Goal: Information Seeking & Learning: Find contact information

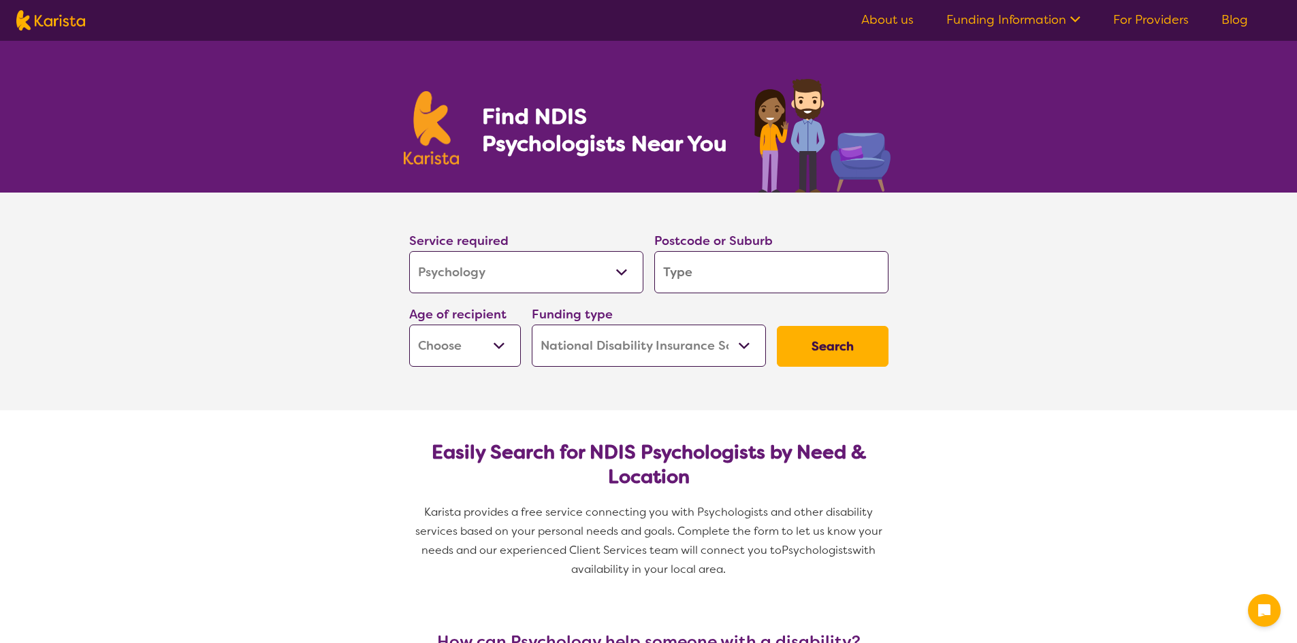
select select "Psychology"
select select "NDIS"
select select "Psychology"
select select "NDIS"
type input "4"
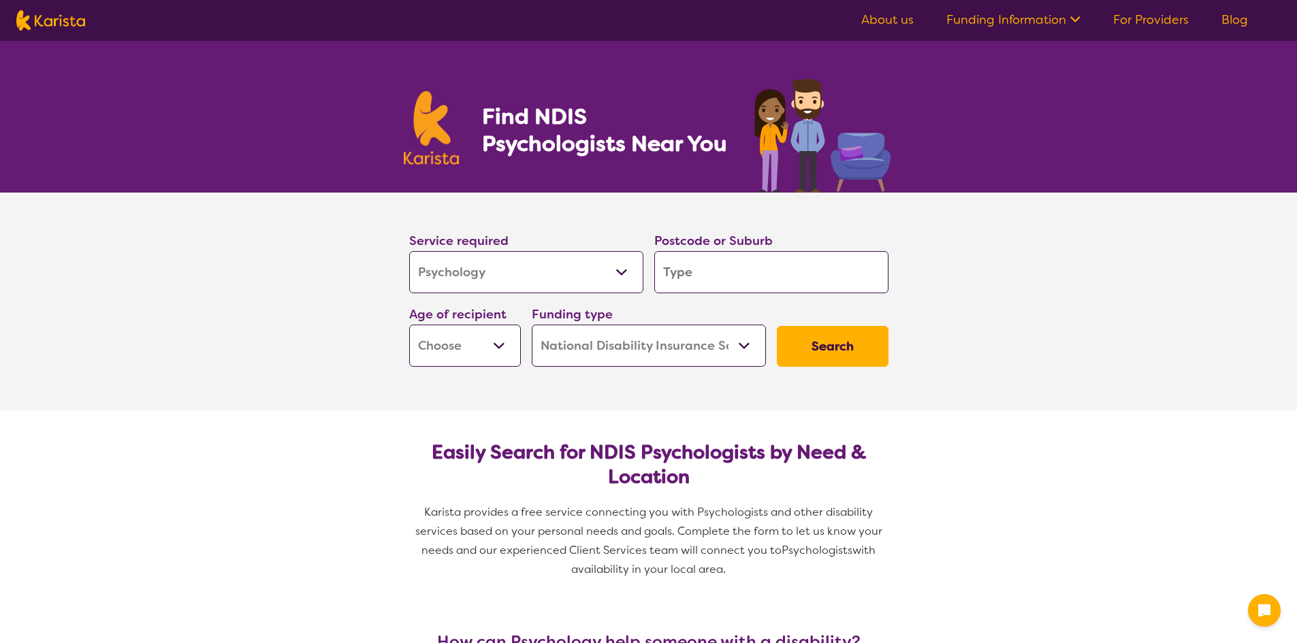
type input "4"
type input "42"
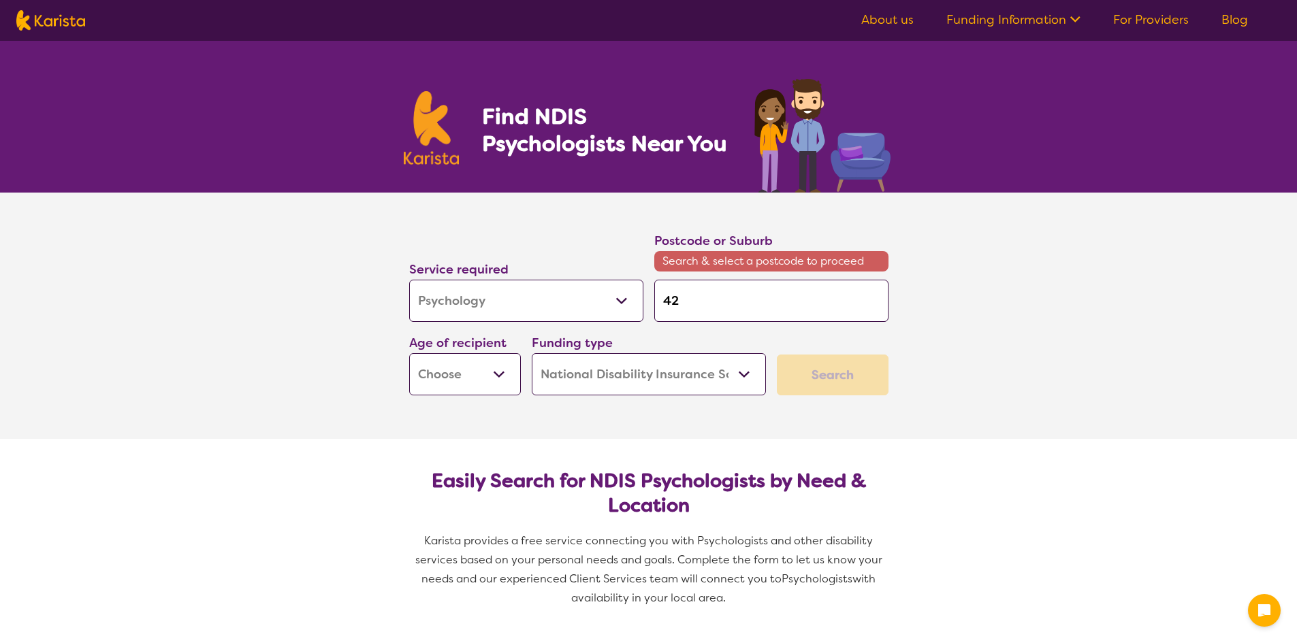
type input "422"
type input "4220"
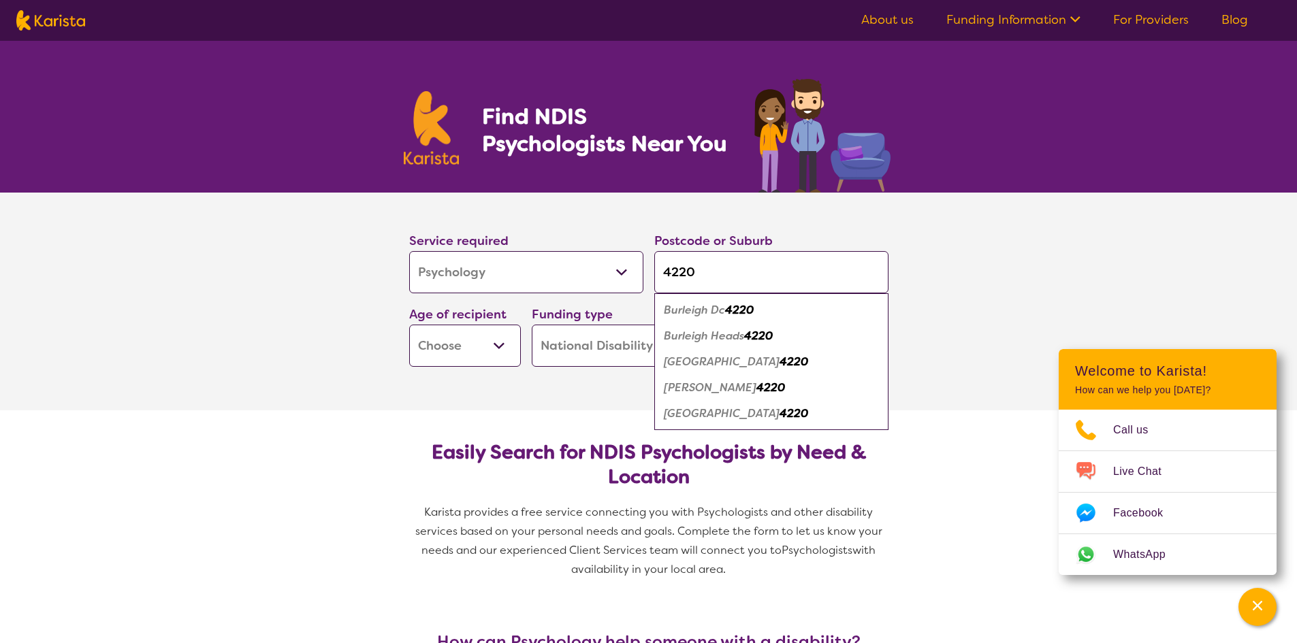
type input "4220"
click at [773, 336] on em "4220" at bounding box center [758, 336] width 29 height 14
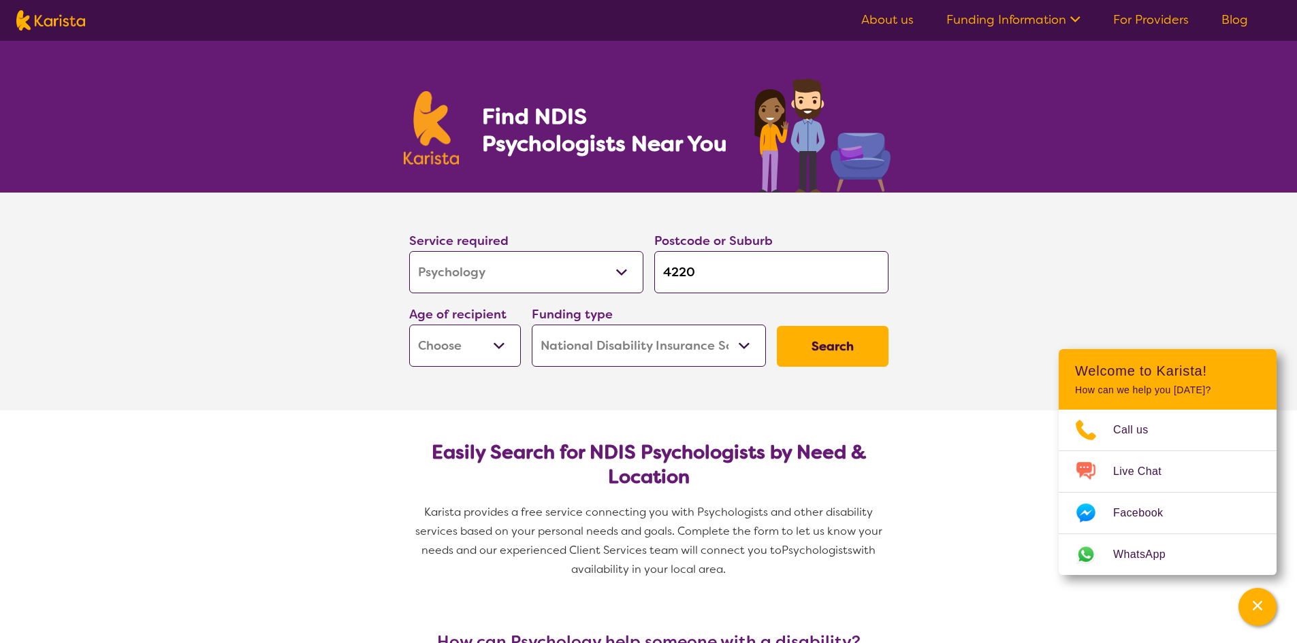
click at [491, 348] on select "Early Childhood - 0 to 9 Child - 10 to 11 Adolescent - 12 to 17 Adult - 18 to 6…" at bounding box center [465, 346] width 112 height 42
select select "AS"
click at [409, 325] on select "Early Childhood - 0 to 9 Child - 10 to 11 Adolescent - 12 to 17 Adult - 18 to 6…" at bounding box center [465, 346] width 112 height 42
select select "AS"
click at [726, 352] on select "Home Care Package (HCP) National Disability Insurance Scheme (NDIS) I don't know" at bounding box center [649, 346] width 234 height 42
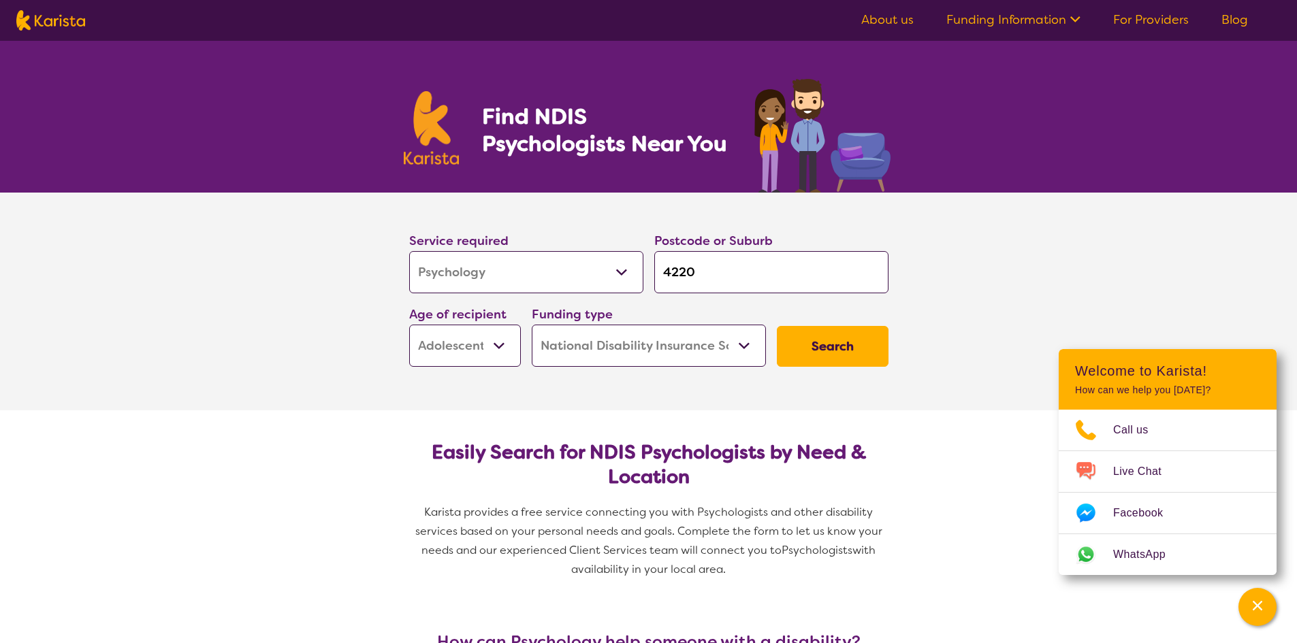
click at [843, 345] on button "Search" at bounding box center [833, 346] width 112 height 41
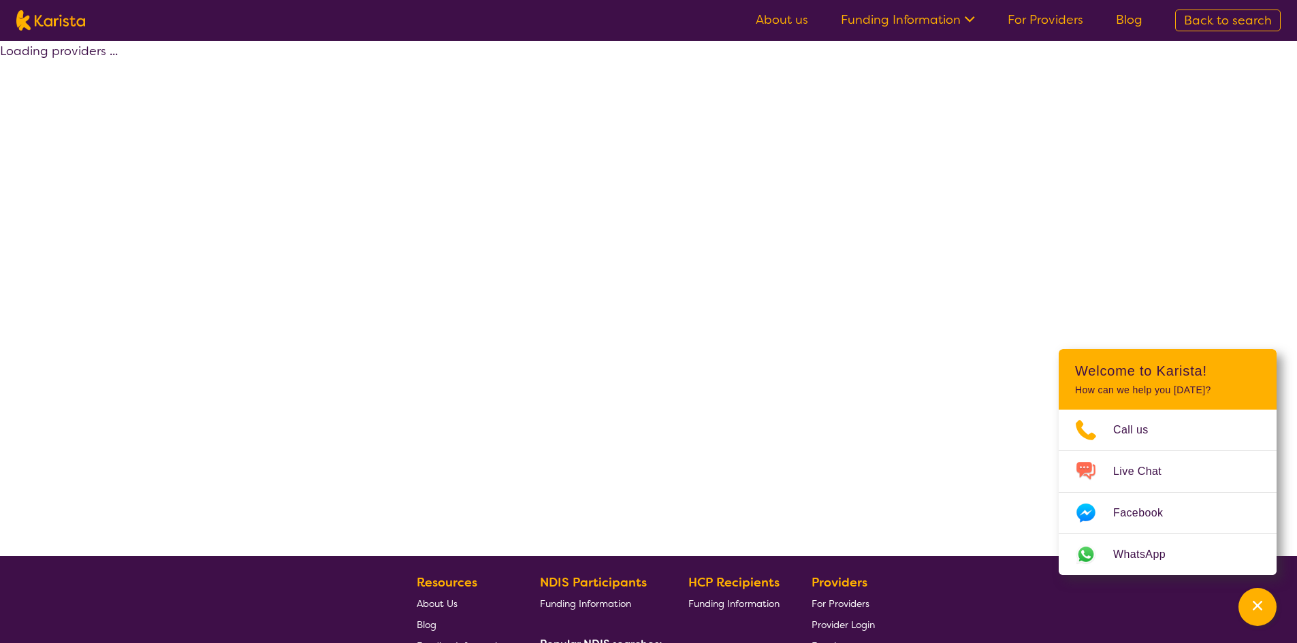
select select "by_score"
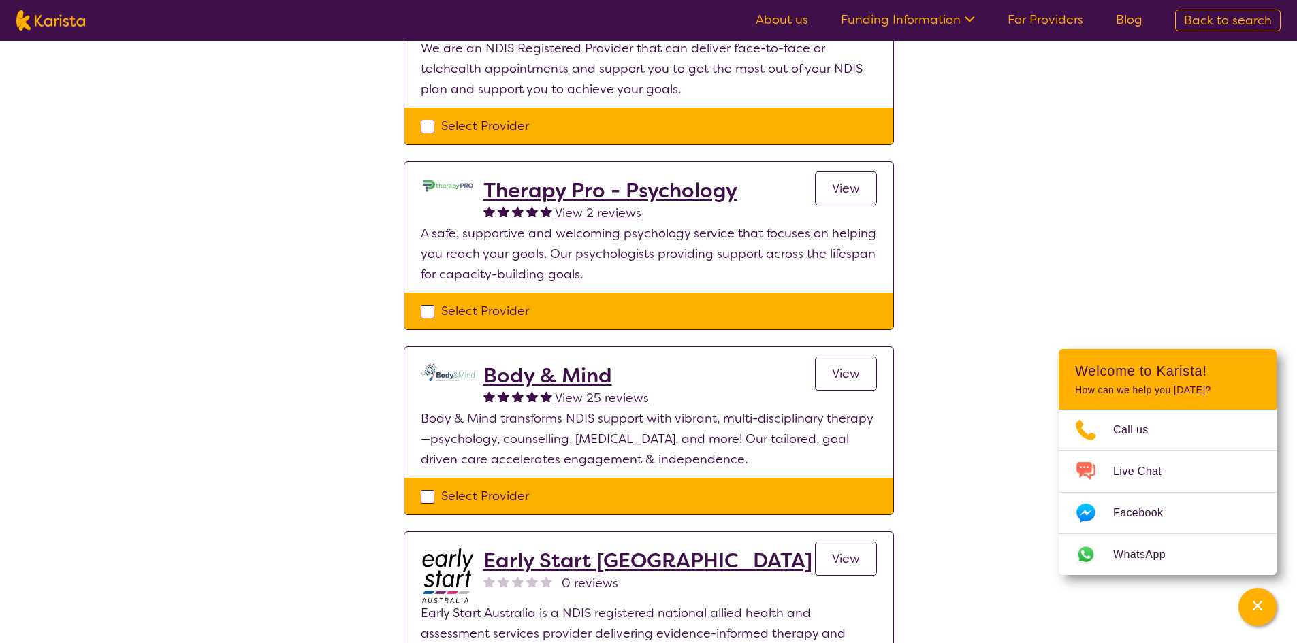
scroll to position [272, 0]
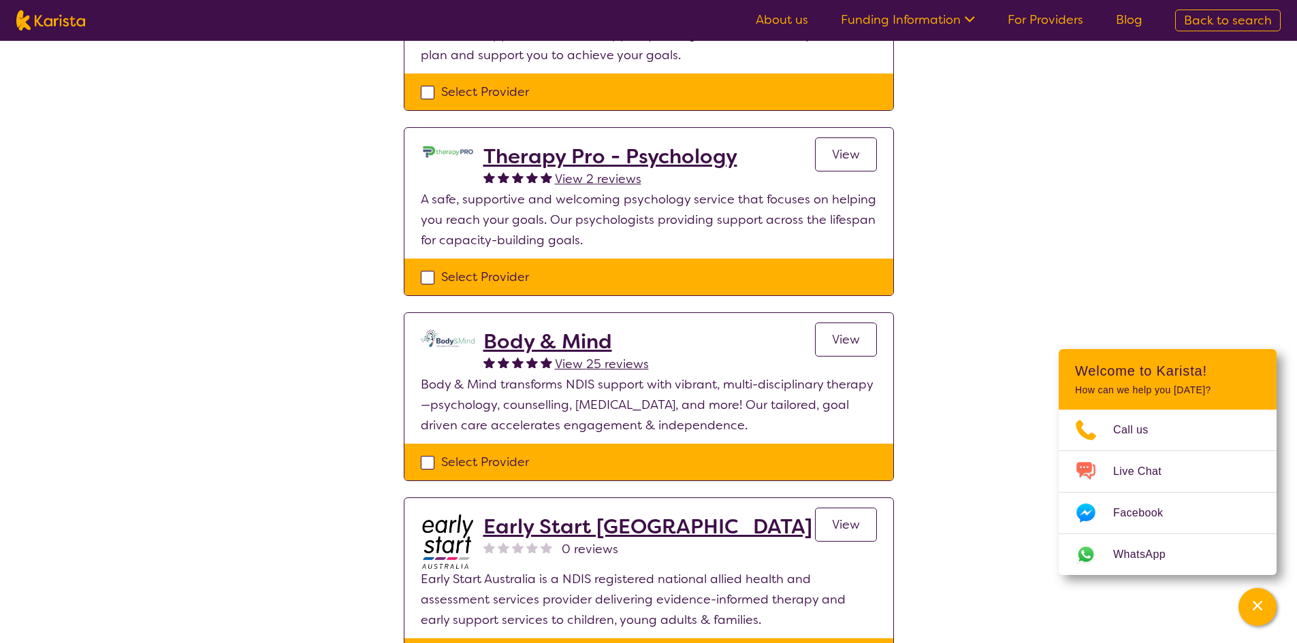
click at [581, 342] on h2 "Body & Mind" at bounding box center [565, 341] width 165 height 25
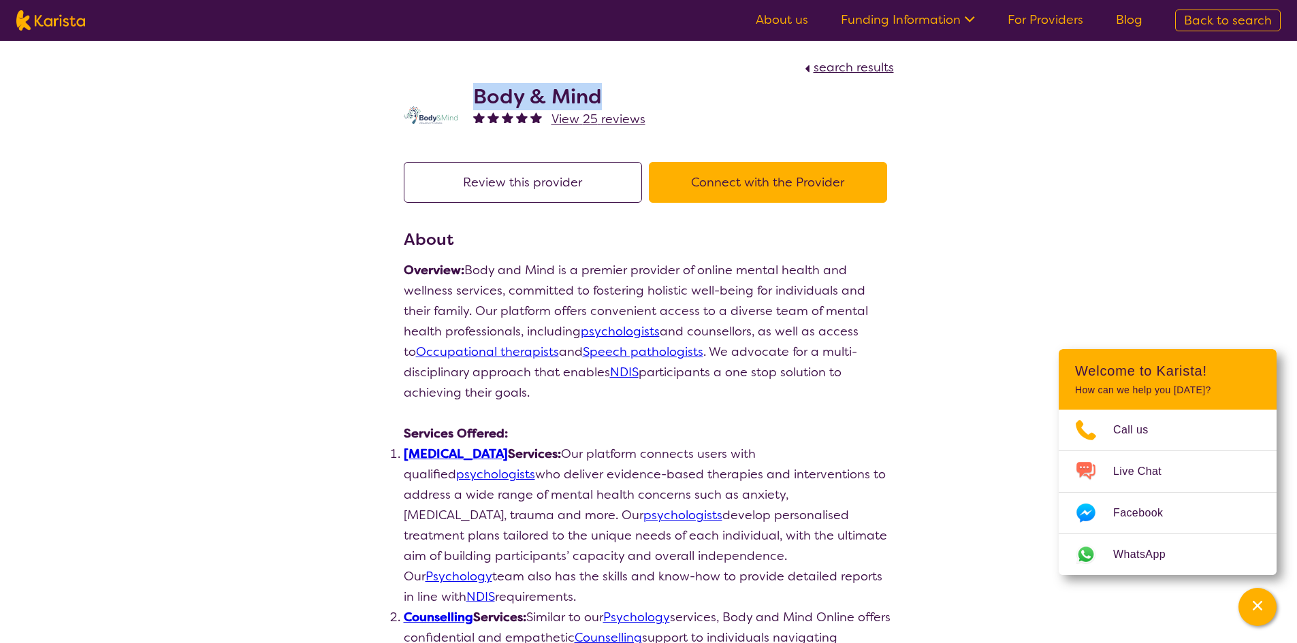
drag, startPoint x: 602, startPoint y: 93, endPoint x: 474, endPoint y: 95, distance: 128.0
click at [474, 95] on h2 "Body & Mind" at bounding box center [559, 96] width 172 height 25
copy h2 "Body & Mind"
